Goal: Task Accomplishment & Management: Complete application form

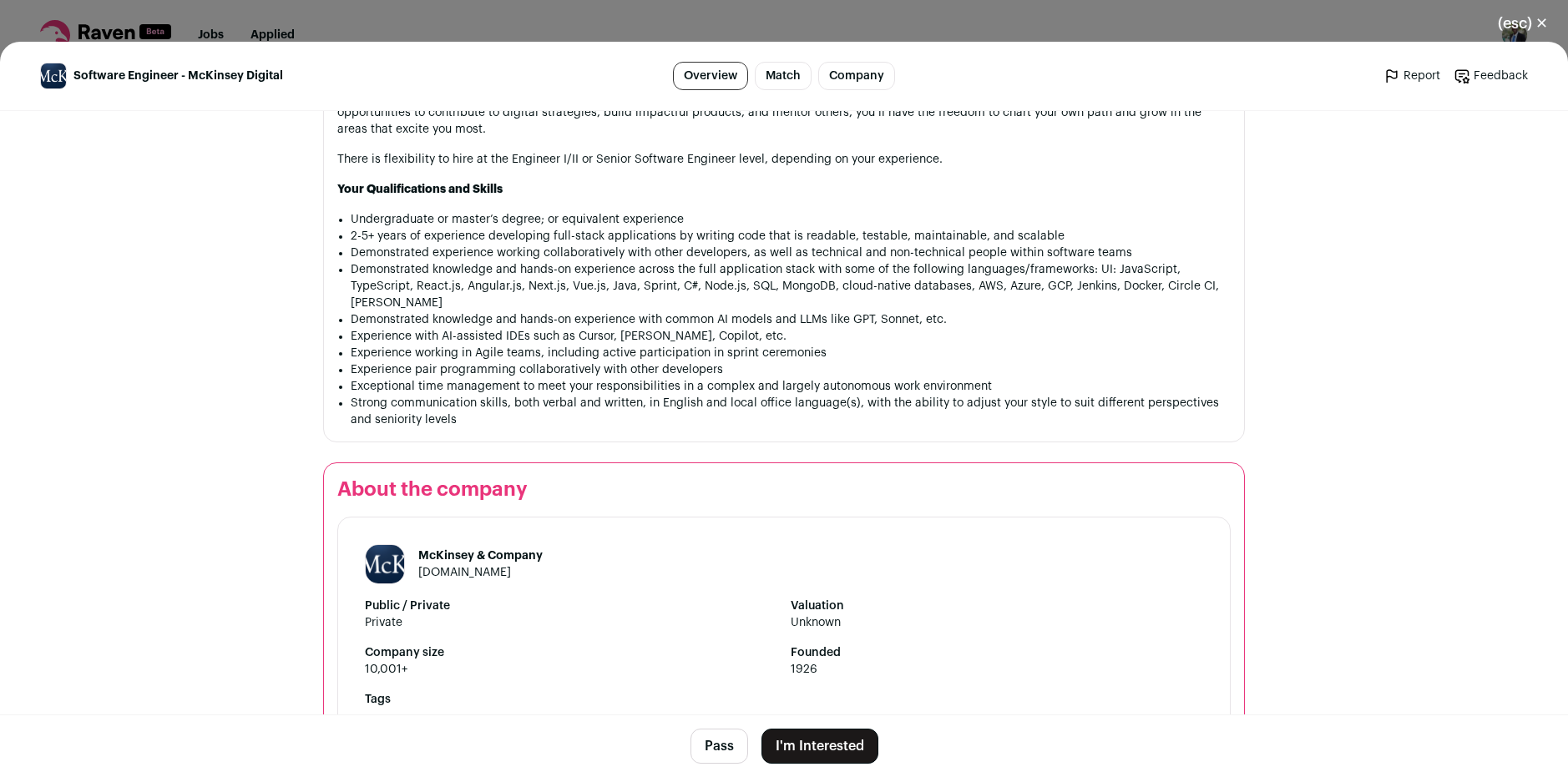
scroll to position [1586, 0]
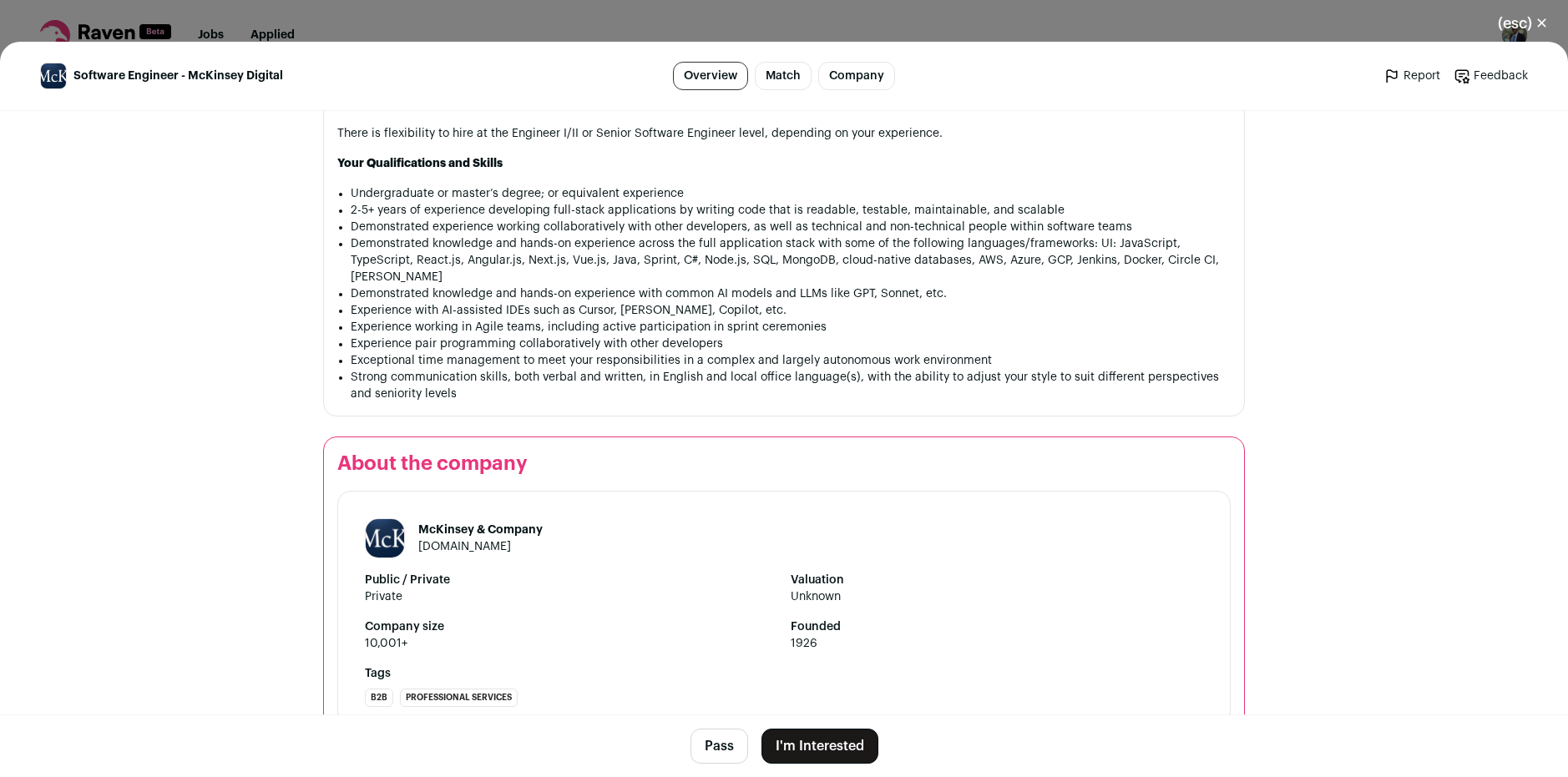
click at [811, 747] on button "I'm Interested" at bounding box center [819, 746] width 117 height 35
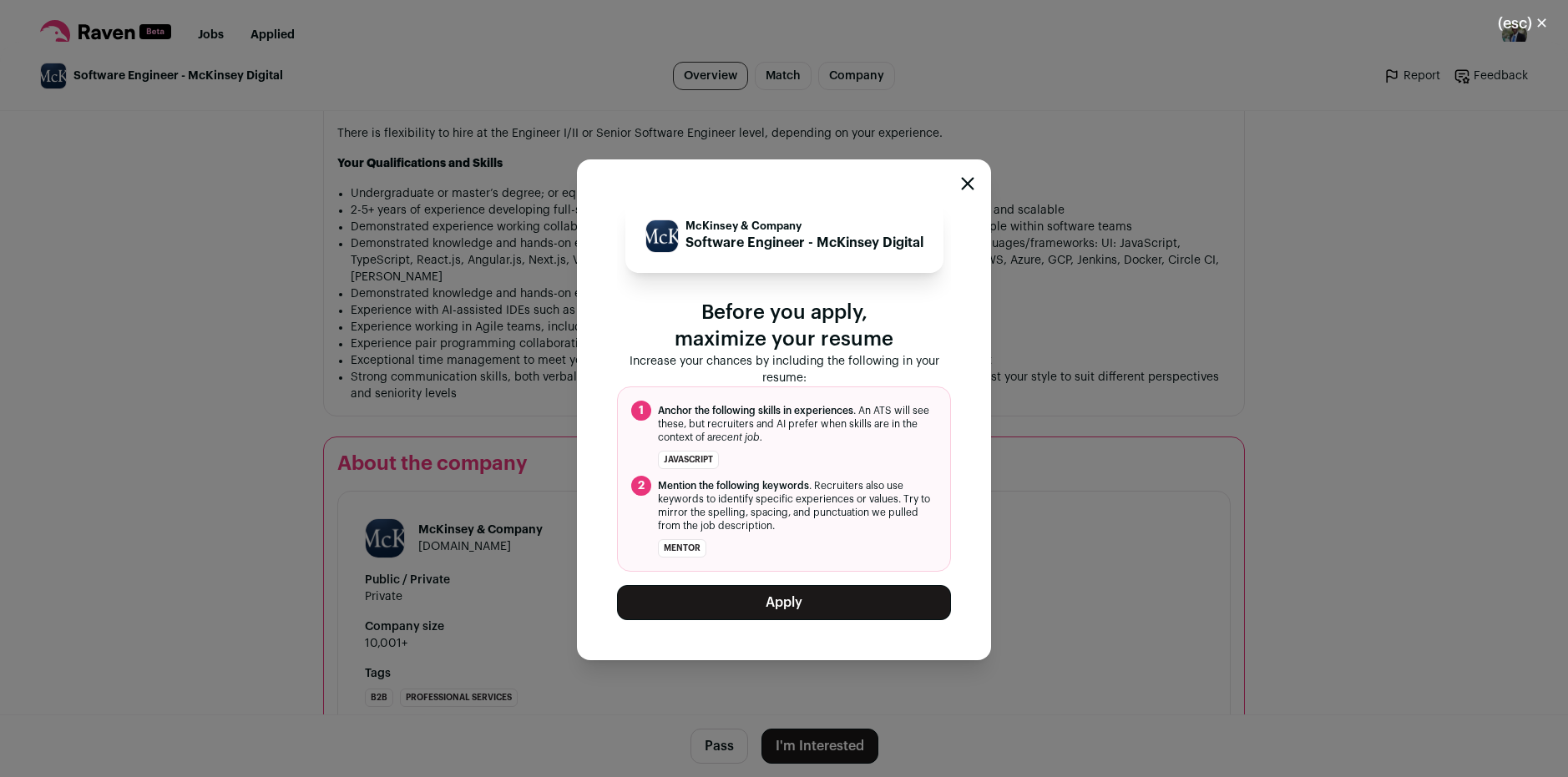
click at [764, 600] on button "Apply" at bounding box center [784, 603] width 334 height 35
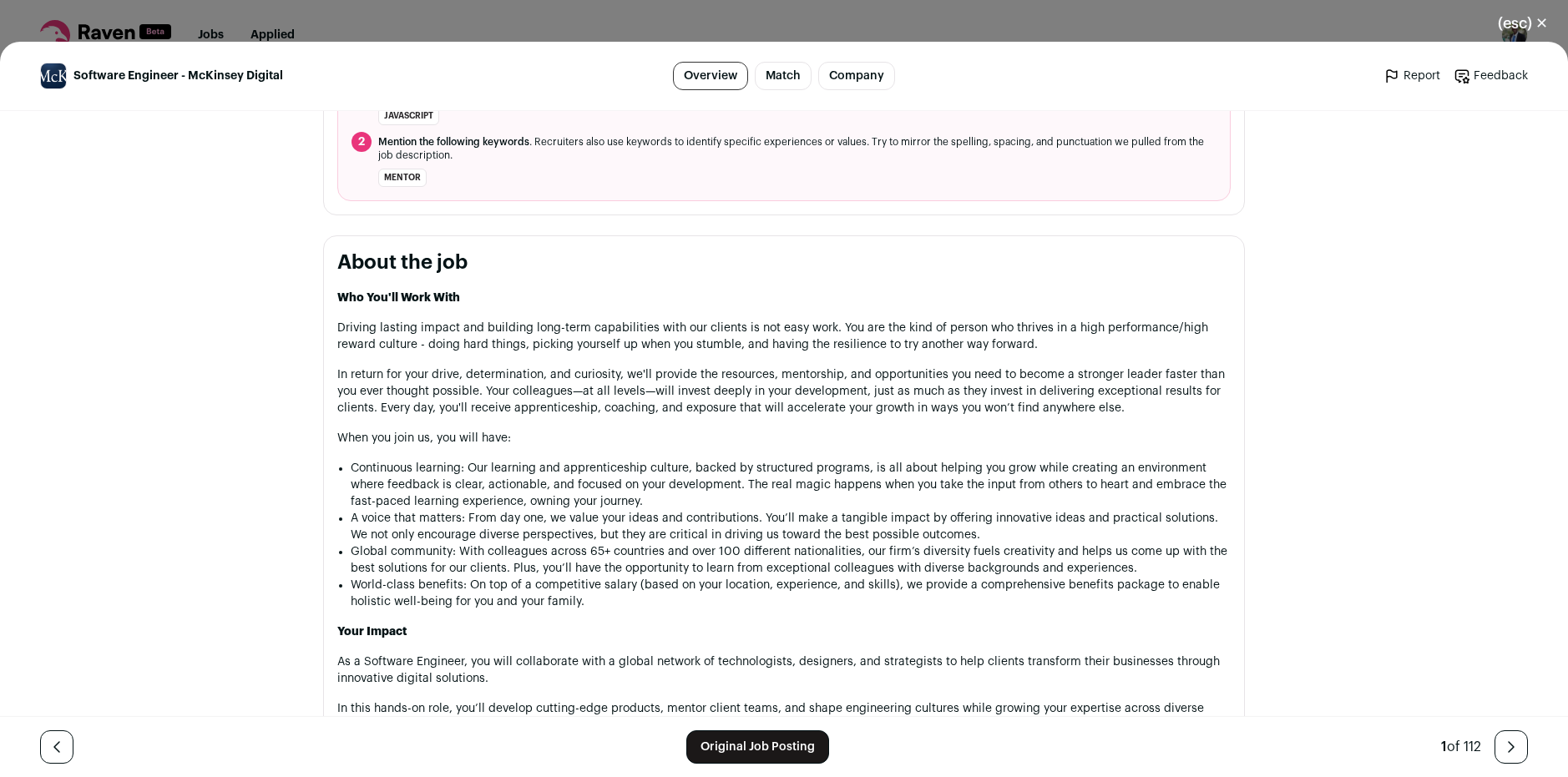
scroll to position [1002, 0]
